Goal: Task Accomplishment & Management: Manage account settings

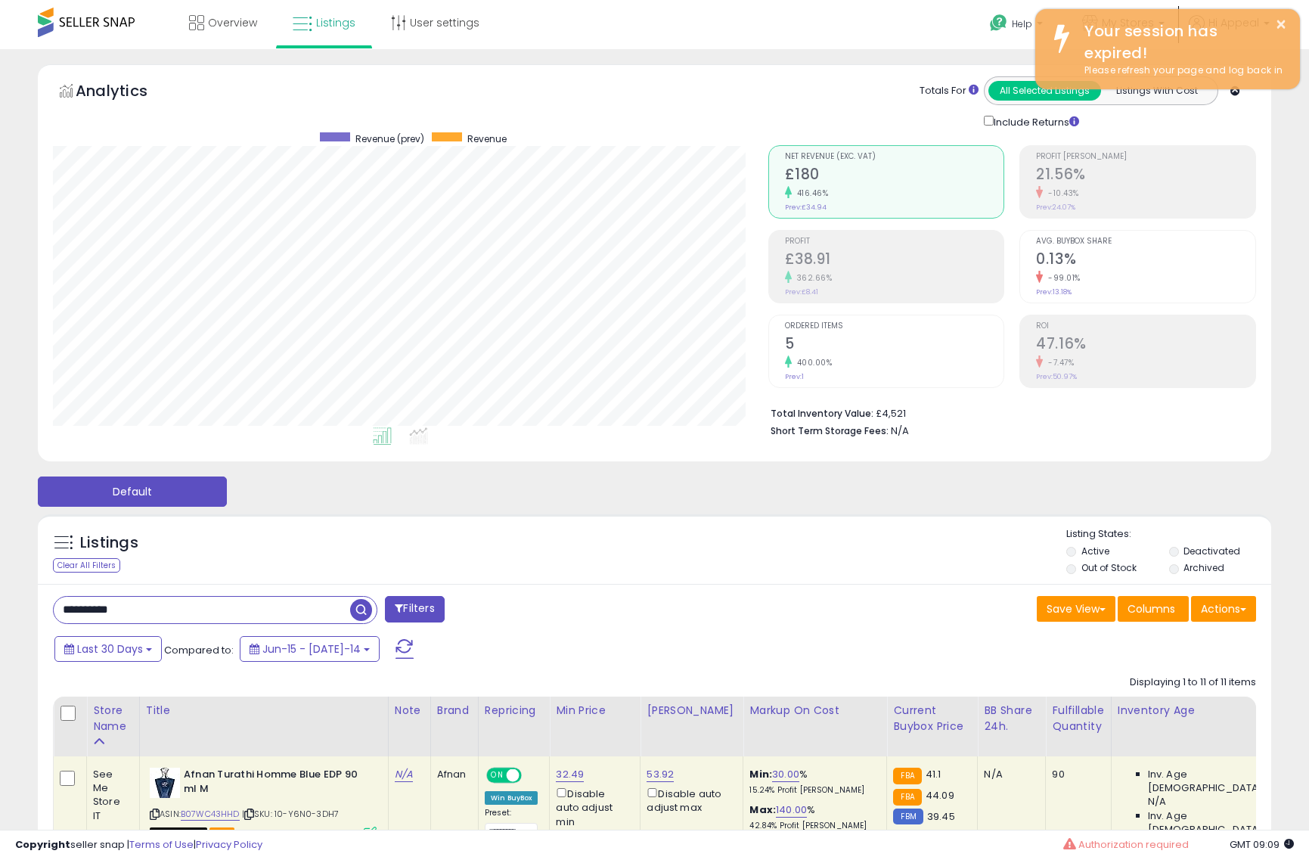
select select "**"
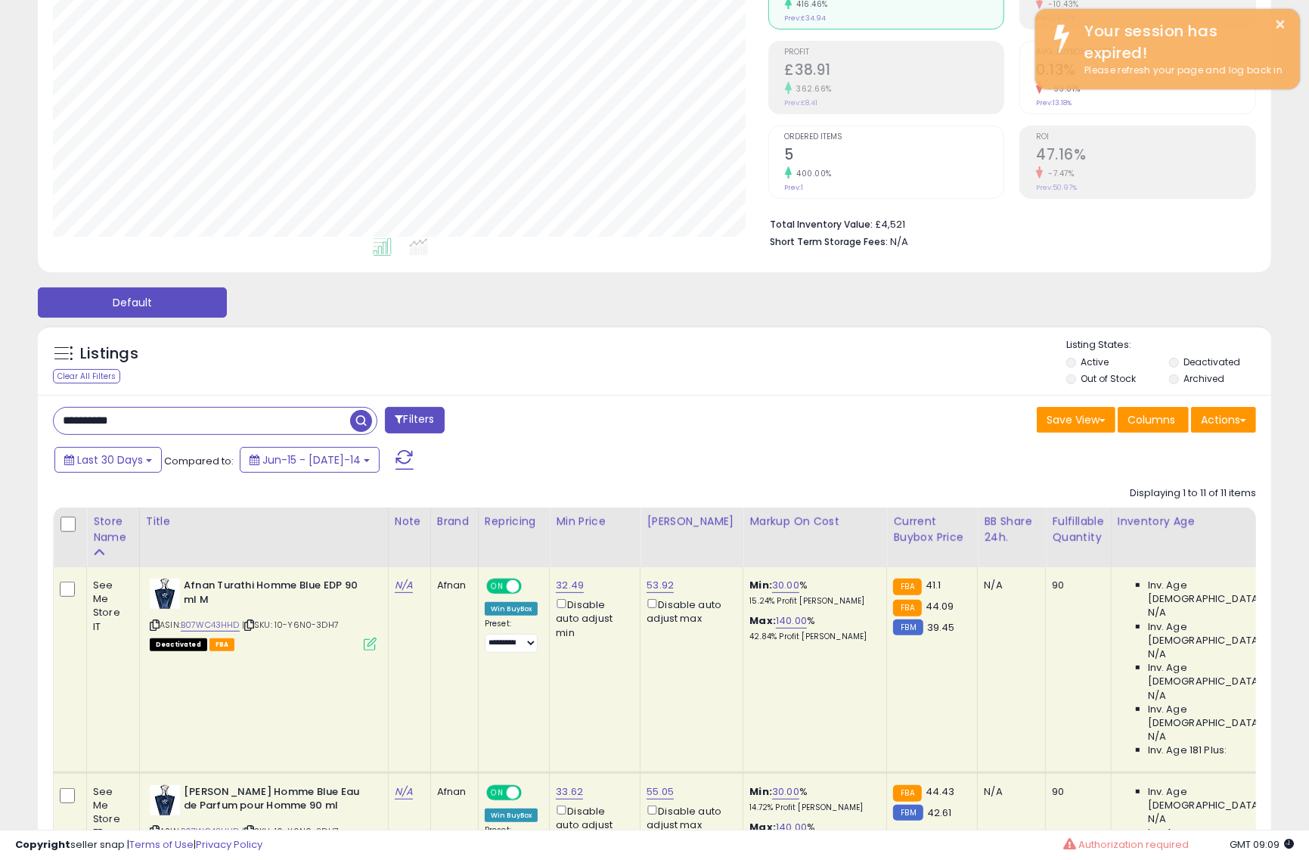
scroll to position [310, 715]
